Goal: Book appointment/travel/reservation

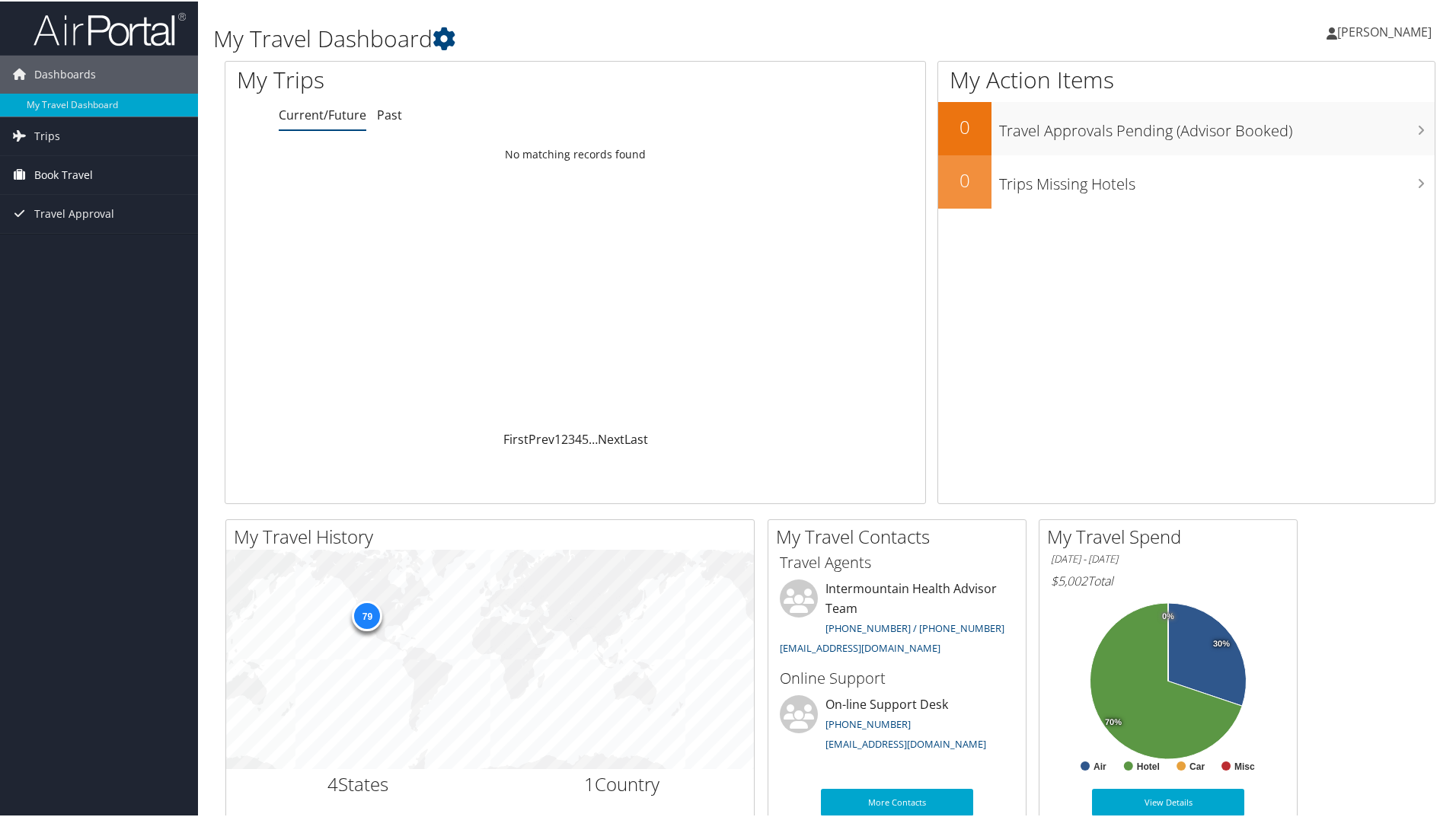
click at [71, 173] on span "Book Travel" at bounding box center [63, 173] width 59 height 38
click at [67, 246] on link "Book/Manage Online Trips" at bounding box center [99, 250] width 198 height 23
